Goal: Information Seeking & Learning: Understand process/instructions

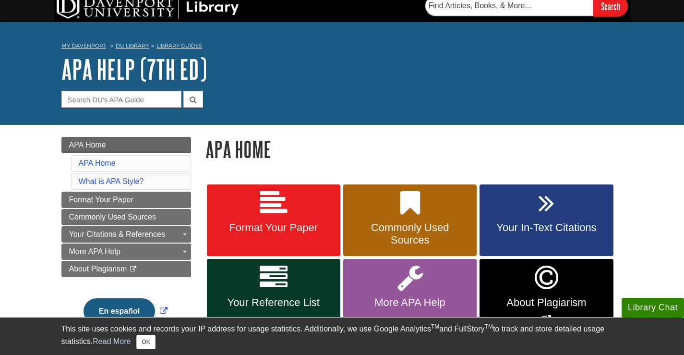
scroll to position [96, 0]
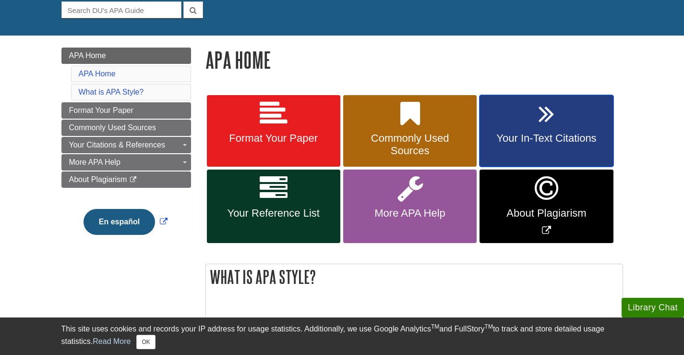
click at [542, 156] on link "Your In-Text Citations" at bounding box center [545, 131] width 133 height 72
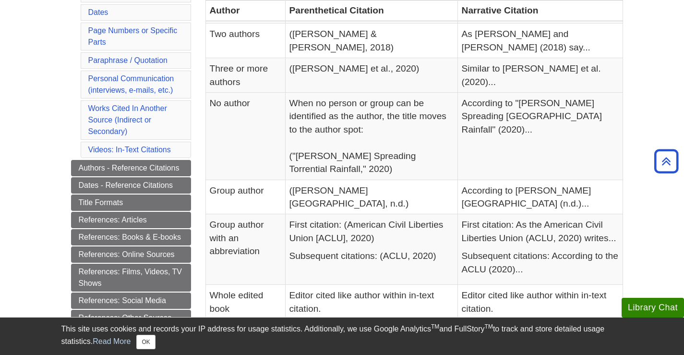
scroll to position [306, 0]
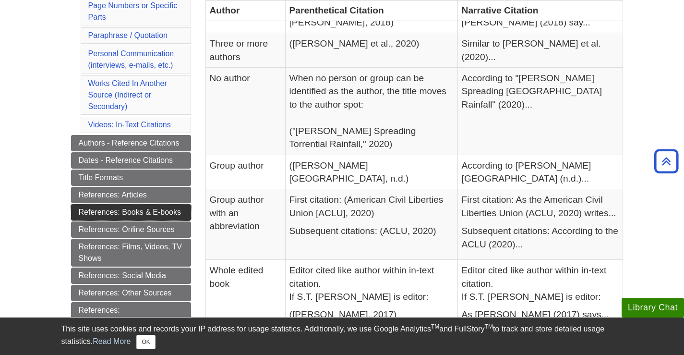
click at [120, 206] on link "References: Books & E-books" at bounding box center [131, 212] width 120 height 16
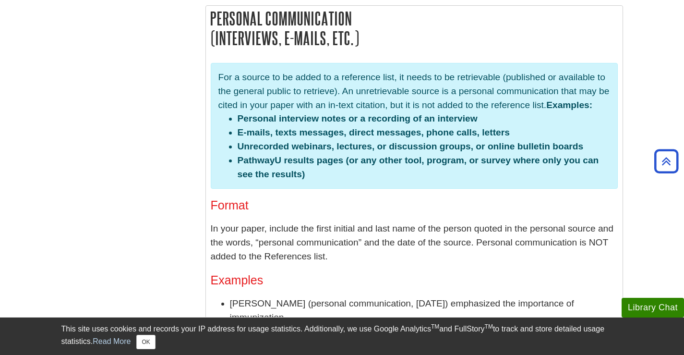
scroll to position [2034, 0]
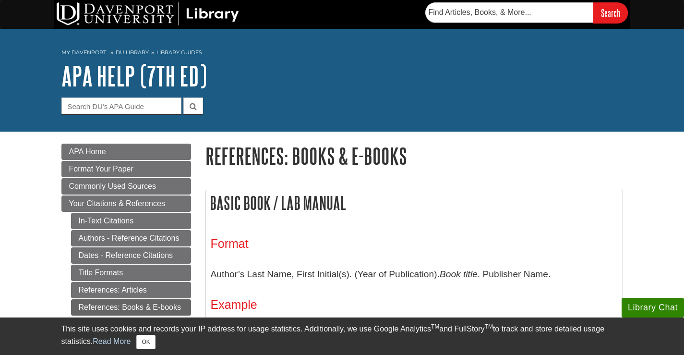
scroll to position [192, 0]
